Goal: Check status: Check status

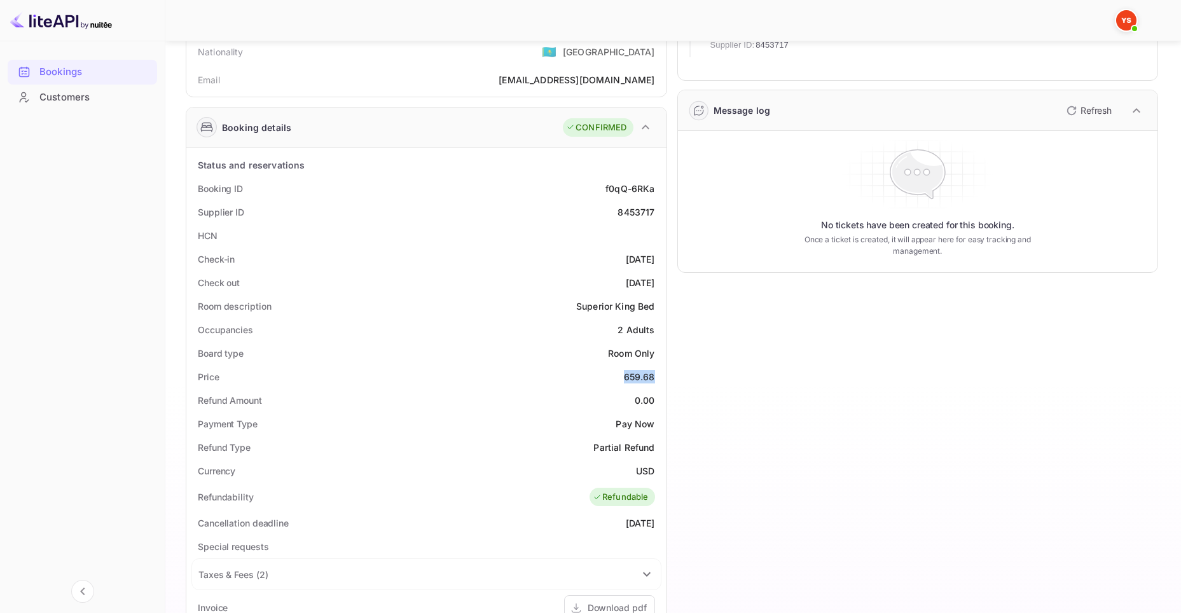
click at [50, 69] on div "Bookings" at bounding box center [94, 72] width 111 height 15
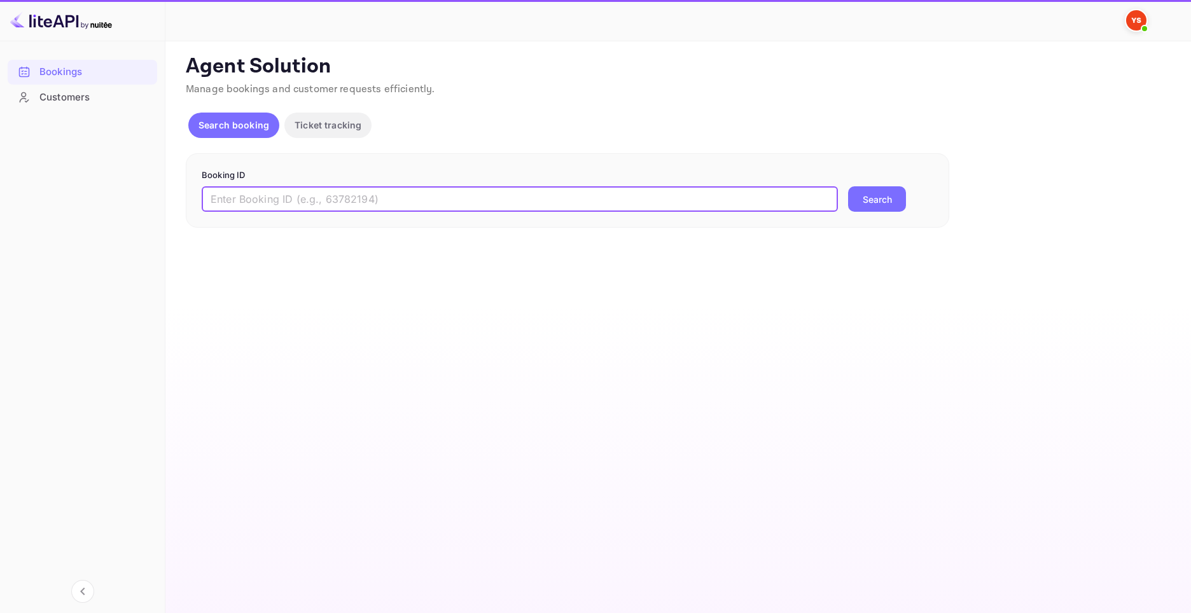
click at [382, 203] on input "text" at bounding box center [520, 198] width 636 height 25
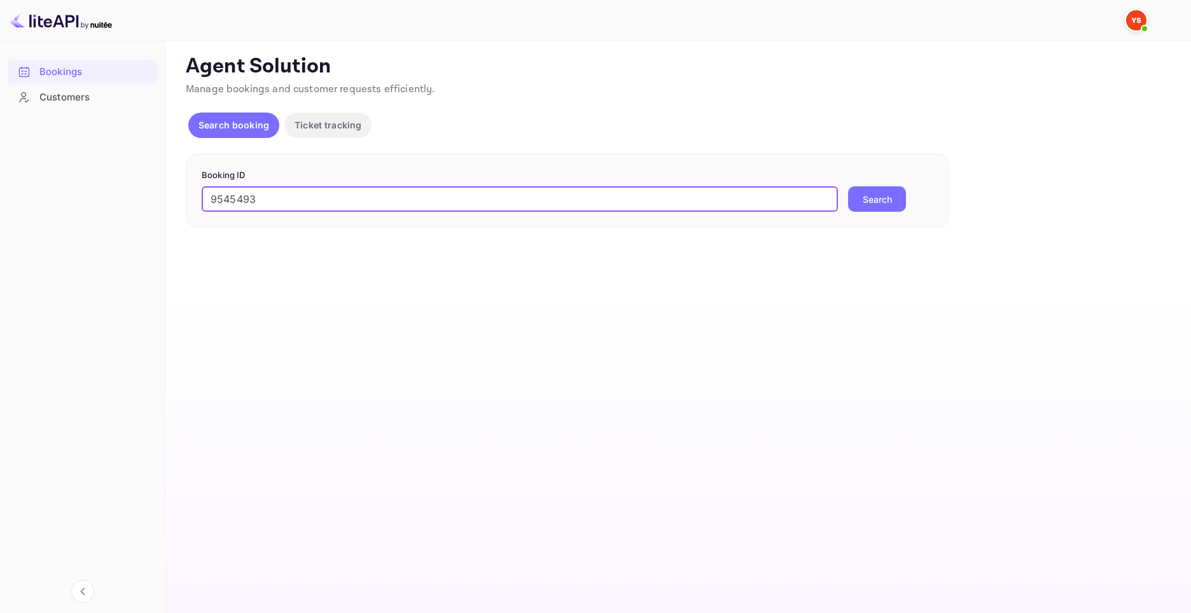
type input "9545493"
click at [868, 198] on button "Search" at bounding box center [877, 198] width 58 height 25
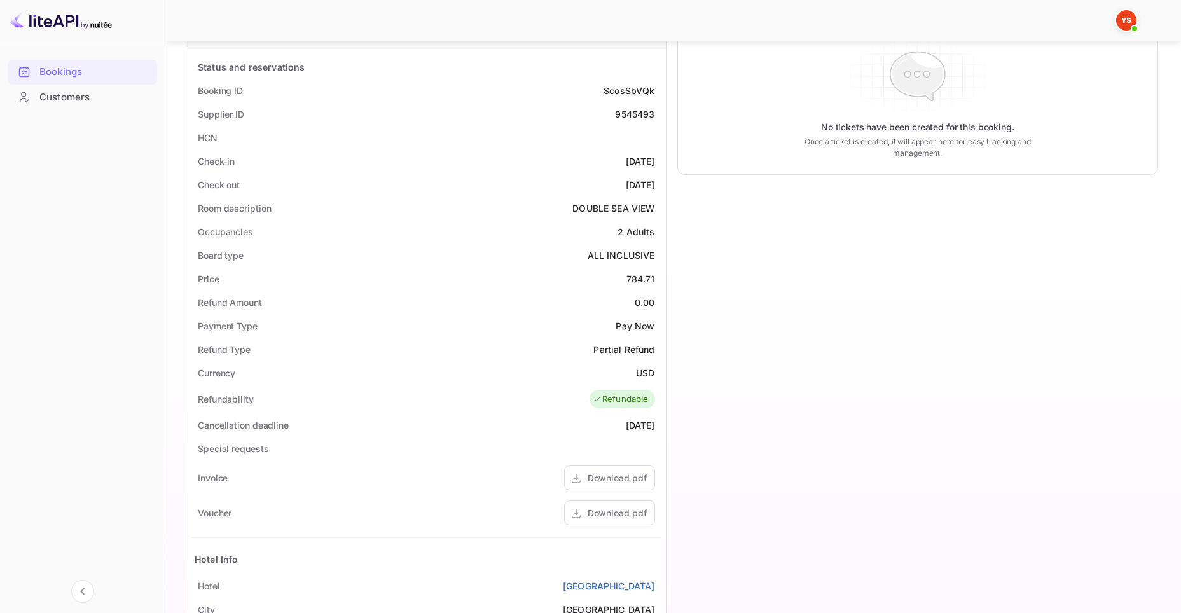
scroll to position [318, 0]
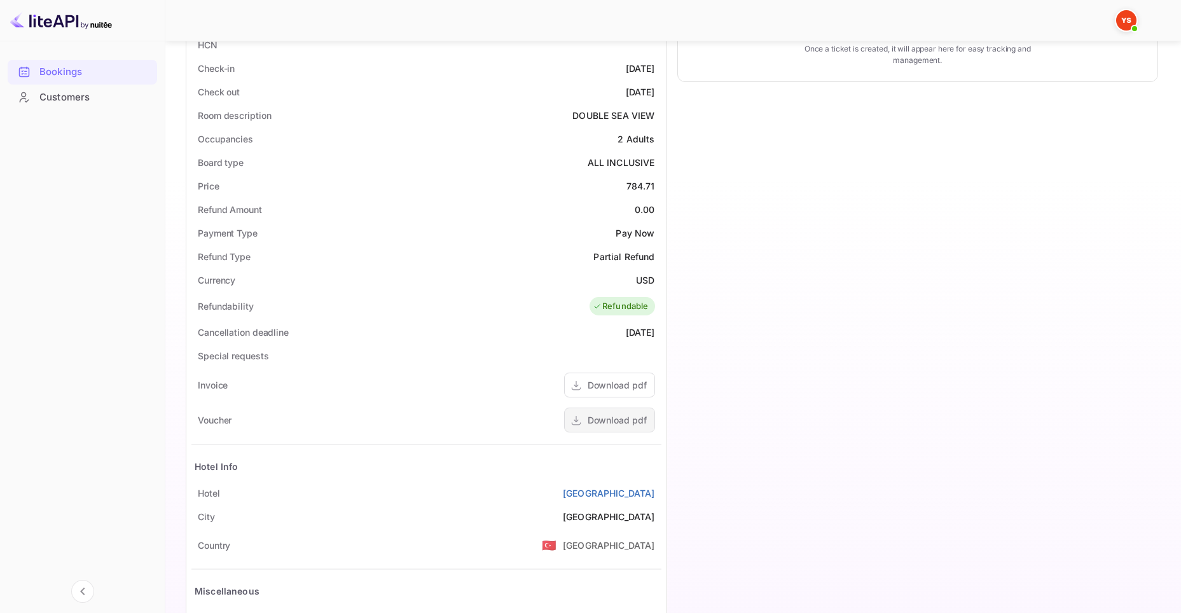
click at [585, 422] on div "Download pdf" at bounding box center [609, 420] width 91 height 25
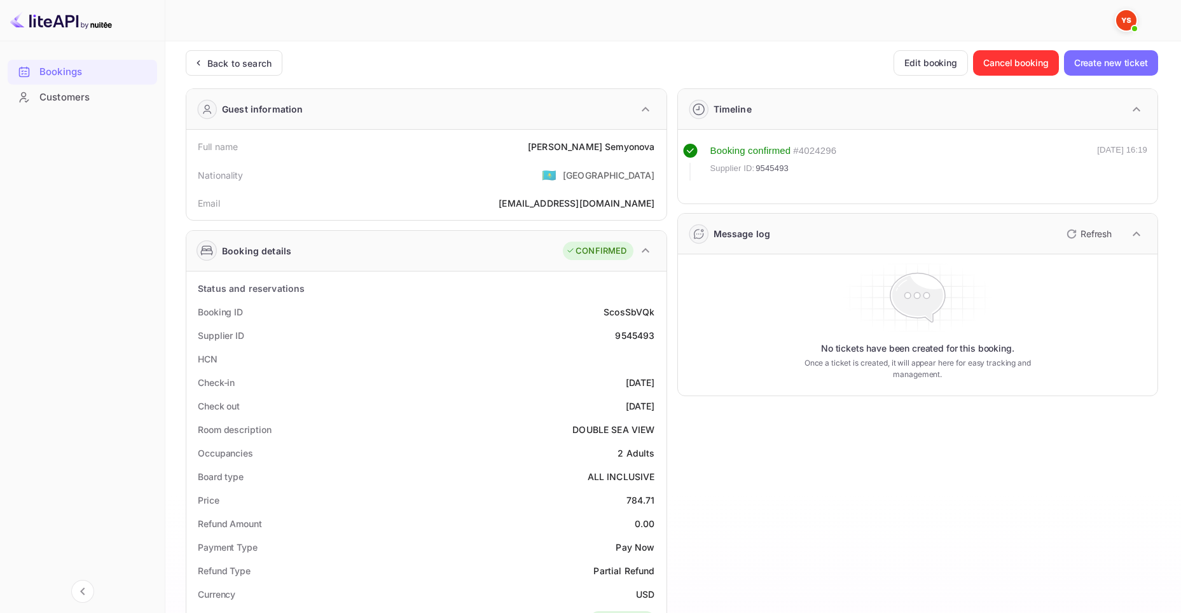
scroll to position [0, 0]
